Goal: Transaction & Acquisition: Download file/media

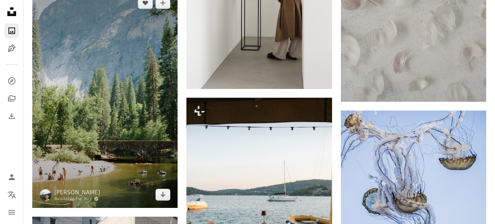
scroll to position [660, 0]
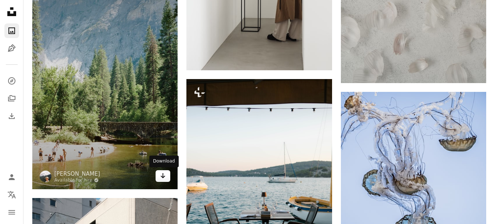
click at [160, 178] on link "Arrow pointing down" at bounding box center [162, 177] width 15 height 12
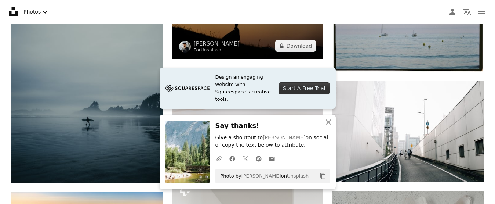
scroll to position [330, 0]
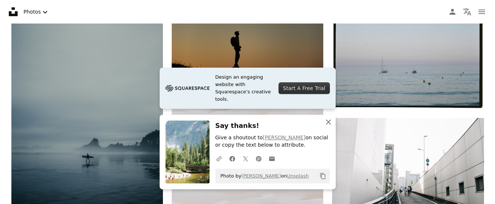
click at [331, 122] on icon "An X shape" at bounding box center [328, 121] width 9 height 9
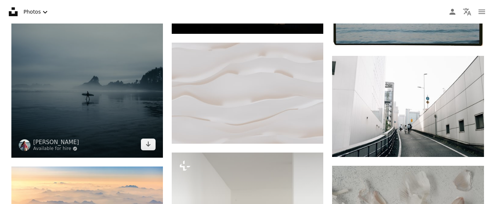
scroll to position [403, 0]
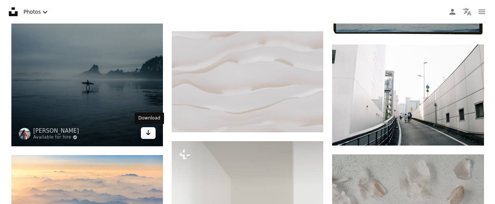
click at [144, 134] on link "Arrow pointing down" at bounding box center [148, 133] width 15 height 12
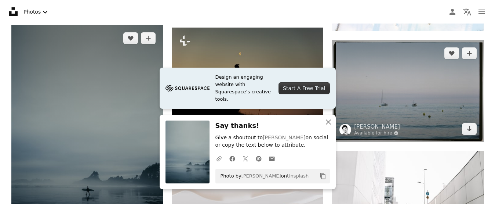
scroll to position [293, 0]
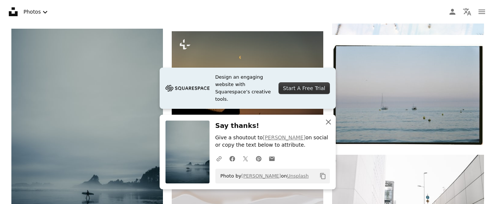
click at [329, 127] on button "An X shape Close" at bounding box center [328, 121] width 15 height 15
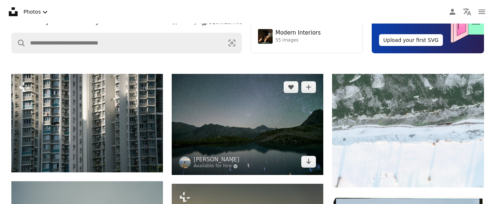
scroll to position [147, 0]
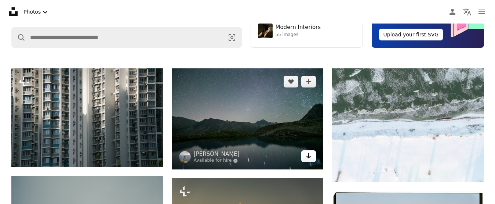
click at [310, 158] on icon "Arrow pointing down" at bounding box center [308, 155] width 6 height 9
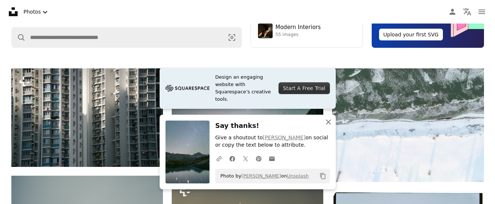
click at [330, 120] on icon "An X shape" at bounding box center [328, 121] width 9 height 9
